Goal: Task Accomplishment & Management: Manage account settings

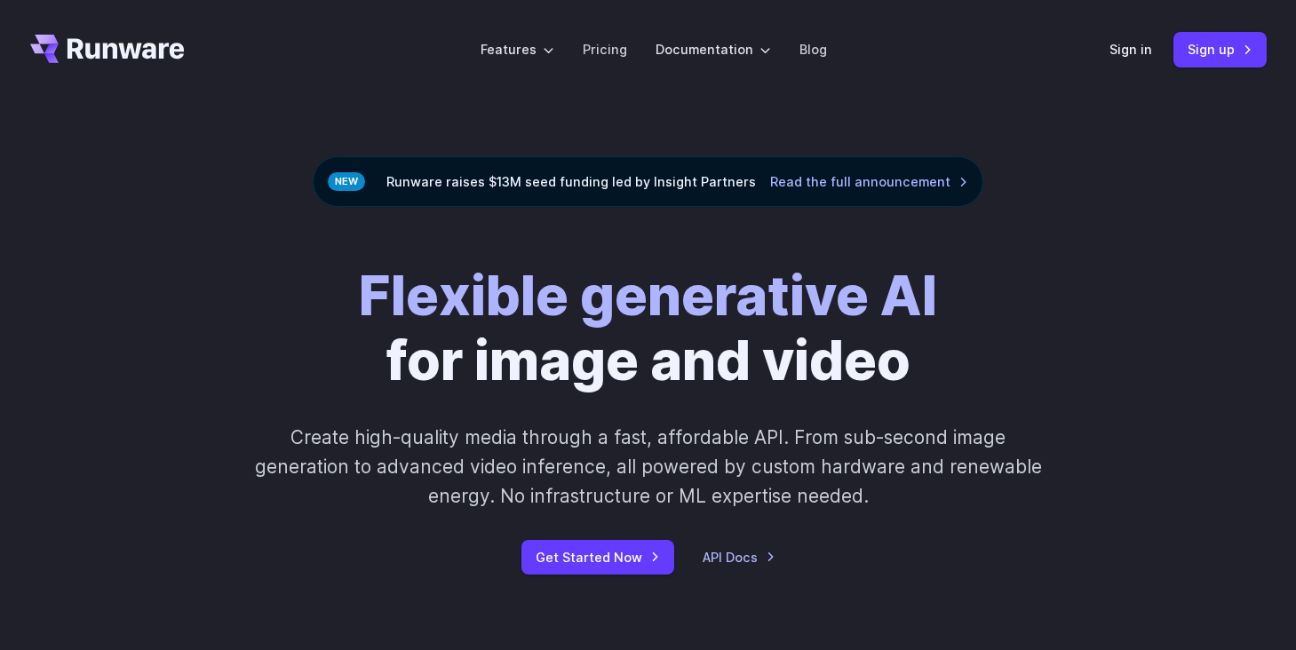
click at [1146, 42] on link "Sign in" at bounding box center [1131, 49] width 43 height 20
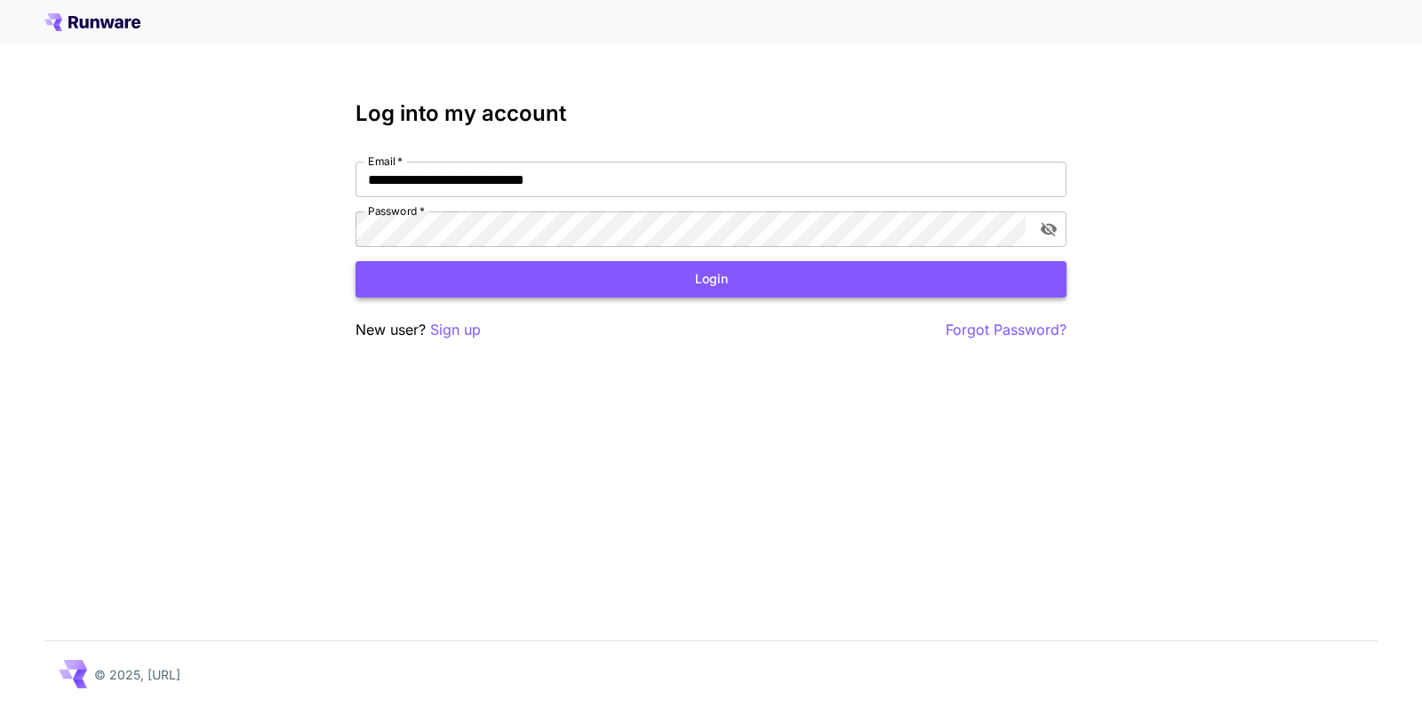
click at [531, 264] on button "Login" at bounding box center [710, 279] width 711 height 36
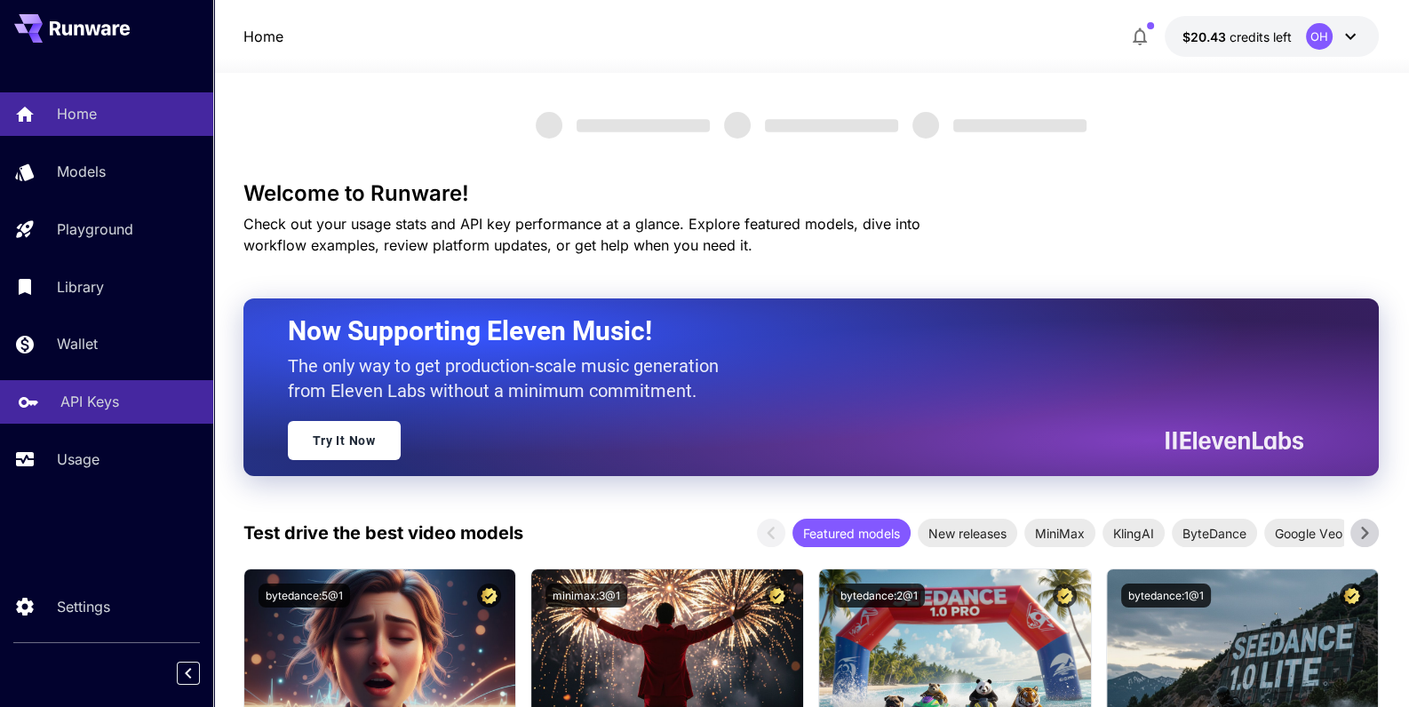
click at [92, 389] on link "API Keys" at bounding box center [106, 402] width 213 height 44
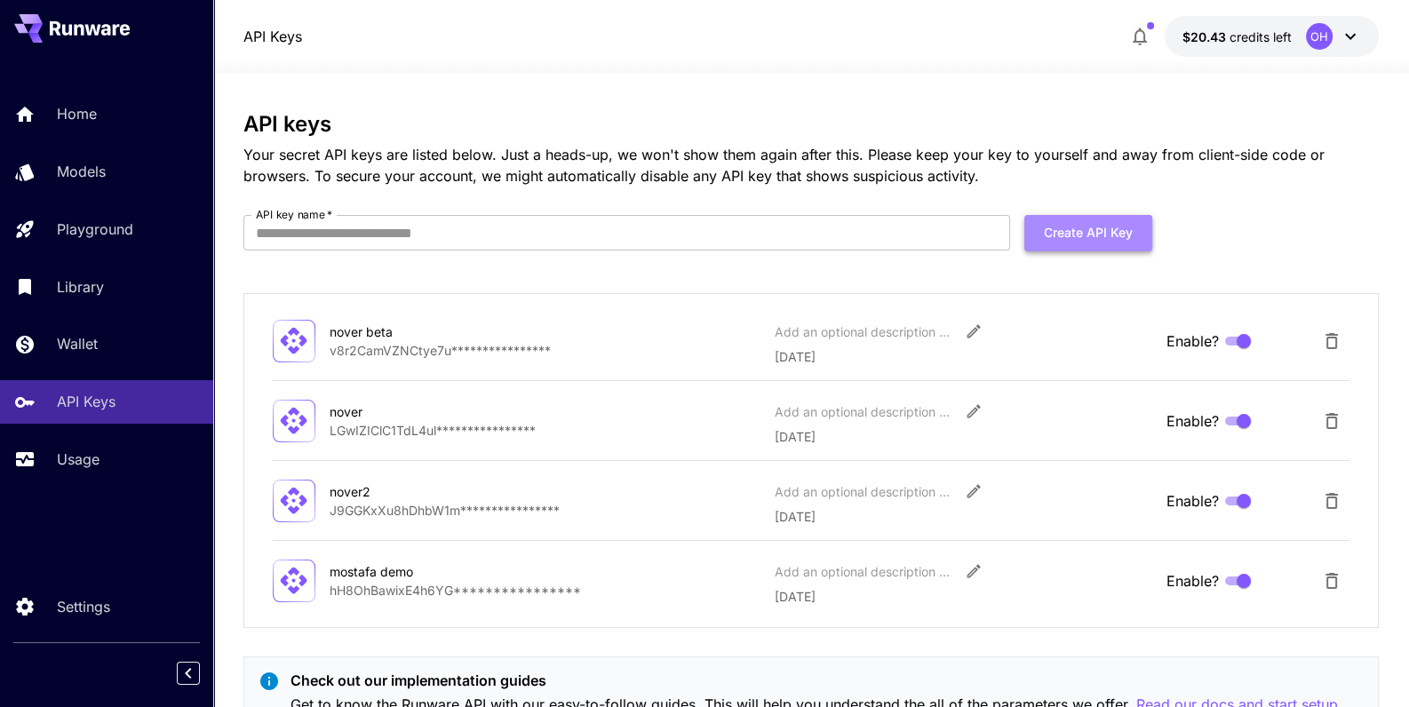
click at [1069, 238] on button "Create API Key" at bounding box center [1088, 233] width 128 height 36
type input "**********"
click at [1091, 238] on button "Create API Key" at bounding box center [1088, 233] width 128 height 36
